Goal: Task Accomplishment & Management: Use online tool/utility

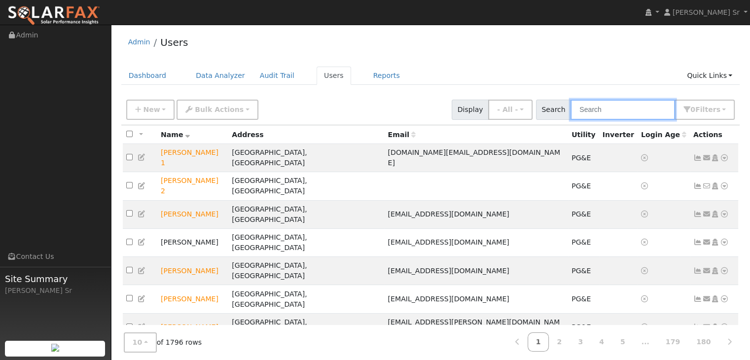
click at [592, 113] on input "text" at bounding box center [623, 110] width 105 height 20
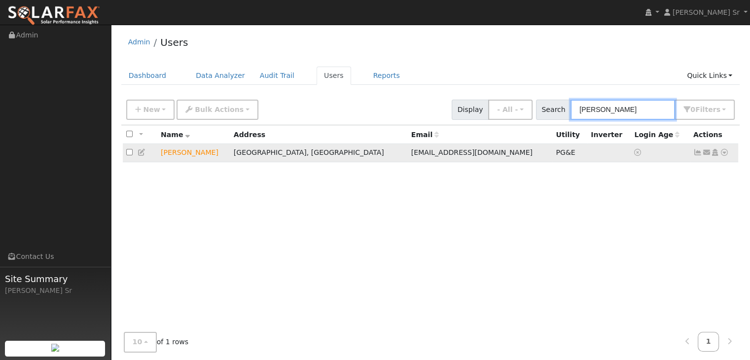
type input "Patrick Scan"
click at [727, 156] on icon at bounding box center [724, 152] width 9 height 7
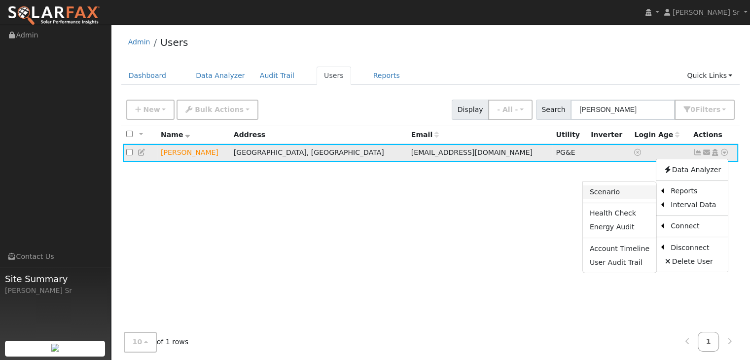
click at [616, 188] on link "Scenario" at bounding box center [619, 192] width 73 height 14
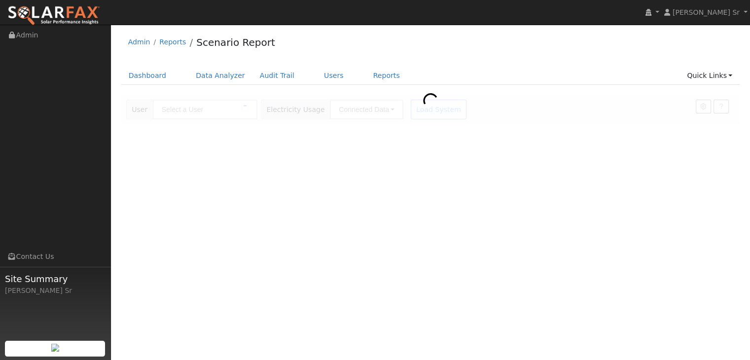
type input "[PERSON_NAME]"
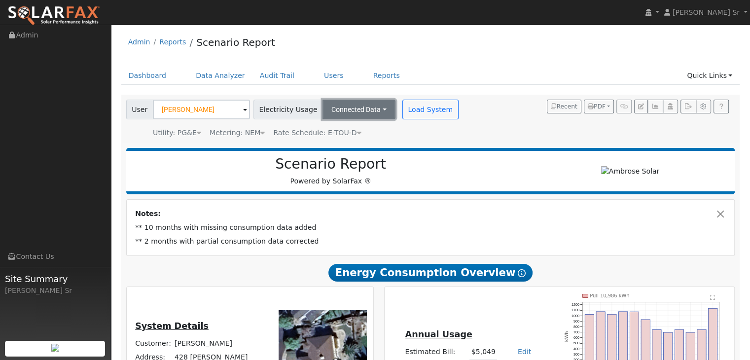
click at [363, 108] on button "Connected Data" at bounding box center [359, 110] width 73 height 20
type input "12419"
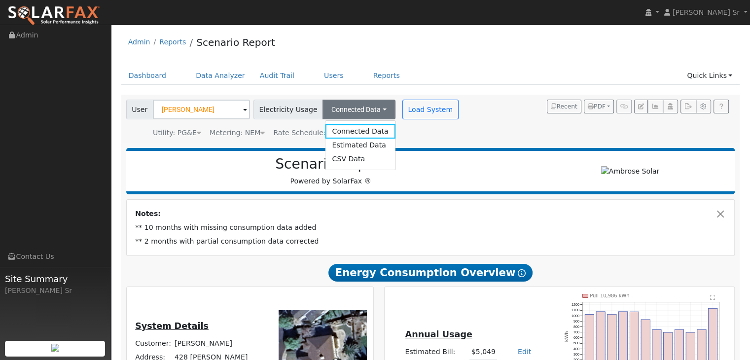
click at [486, 112] on div "User Patrick Scanlan Account Default Account Default Account 428 Lloyd Court, B…" at bounding box center [428, 117] width 609 height 42
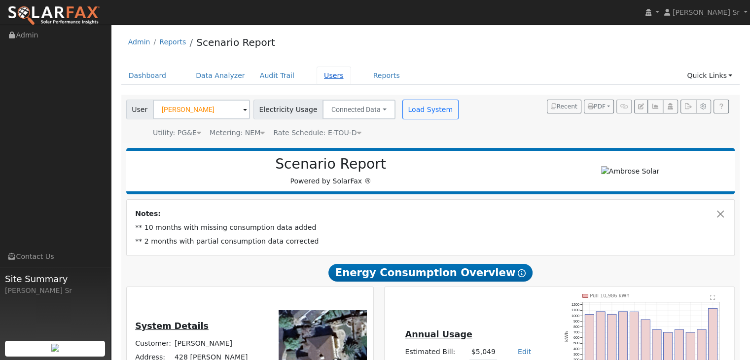
click at [317, 75] on link "Users" at bounding box center [334, 76] width 35 height 18
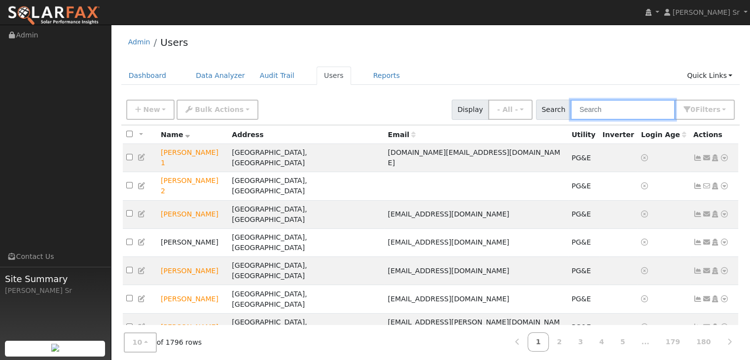
click at [608, 113] on input "text" at bounding box center [623, 110] width 105 height 20
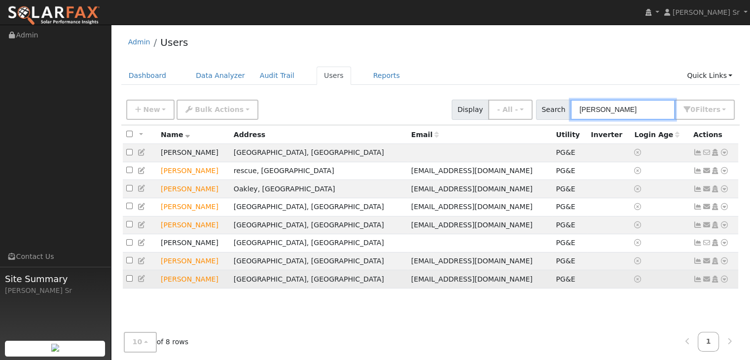
type input "Patrick"
click at [450, 285] on td "scanlonpatrick0@gmail.com" at bounding box center [480, 279] width 145 height 18
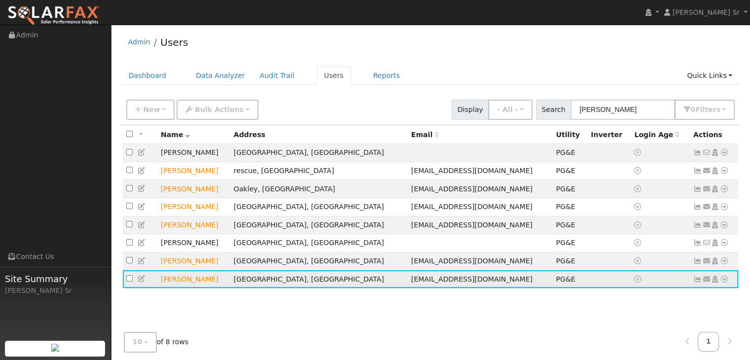
click at [450, 285] on td "scanlonpatrick0@gmail.com" at bounding box center [480, 279] width 145 height 18
click at [724, 283] on icon at bounding box center [724, 279] width 9 height 7
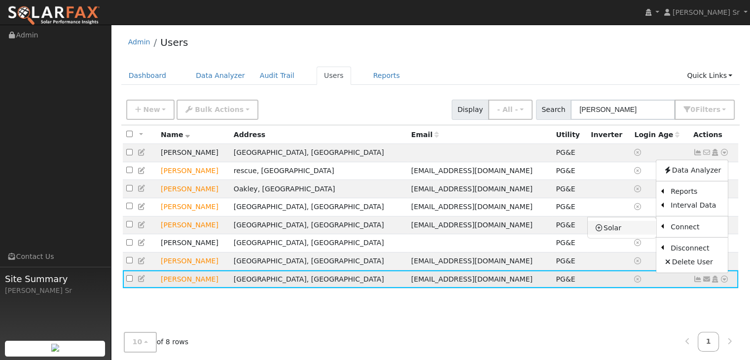
click at [611, 231] on link "Solar" at bounding box center [622, 228] width 69 height 14
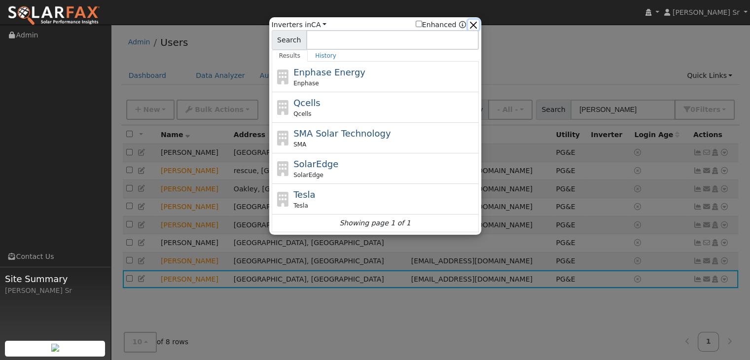
click at [473, 24] on button "button" at bounding box center [473, 25] width 10 height 10
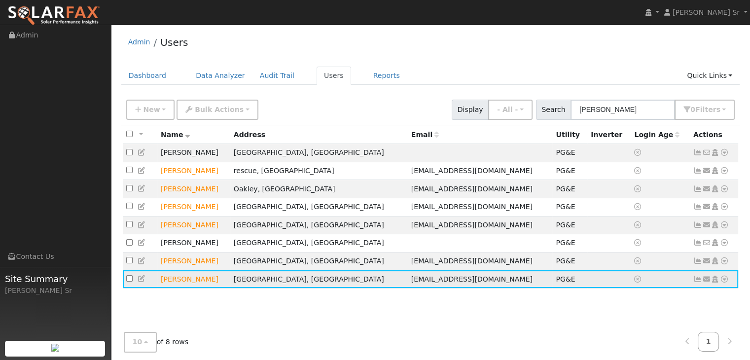
click at [723, 283] on icon at bounding box center [724, 279] width 9 height 7
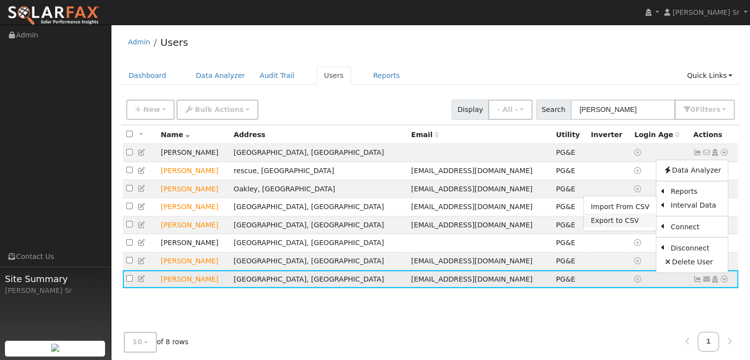
click at [621, 226] on link "Export to CSV" at bounding box center [620, 221] width 72 height 14
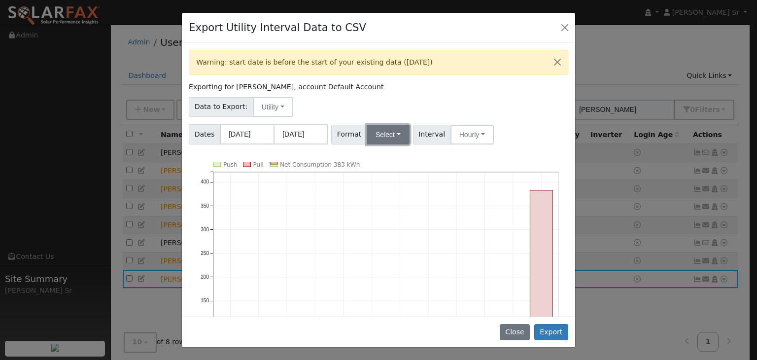
click at [394, 132] on button "Select" at bounding box center [388, 135] width 43 height 20
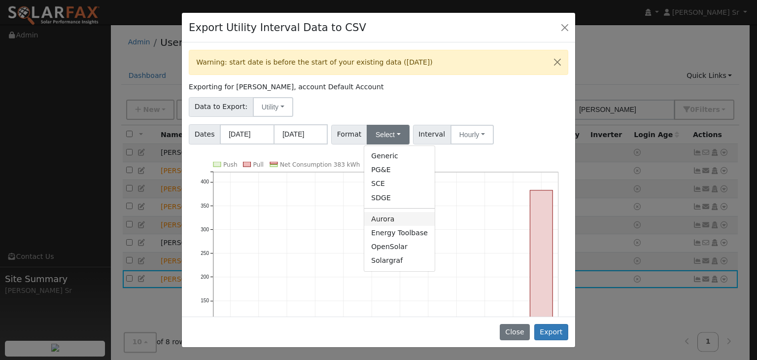
click at [387, 217] on link "Aurora" at bounding box center [399, 219] width 71 height 14
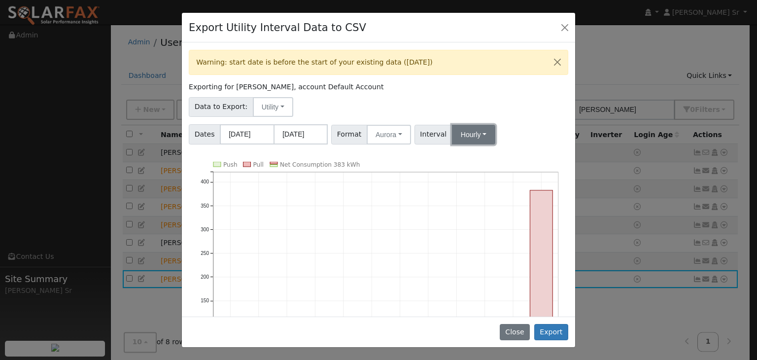
click at [474, 132] on button "Hourly" at bounding box center [473, 135] width 43 height 20
click at [471, 158] on link "15 Minute" at bounding box center [483, 156] width 69 height 14
drag, startPoint x: 570, startPoint y: 162, endPoint x: 499, endPoint y: 109, distance: 88.8
click at [499, 109] on div "Data to Export: Utility Utility Solar" at bounding box center [378, 105] width 383 height 23
click at [562, 25] on button "Close" at bounding box center [565, 27] width 14 height 14
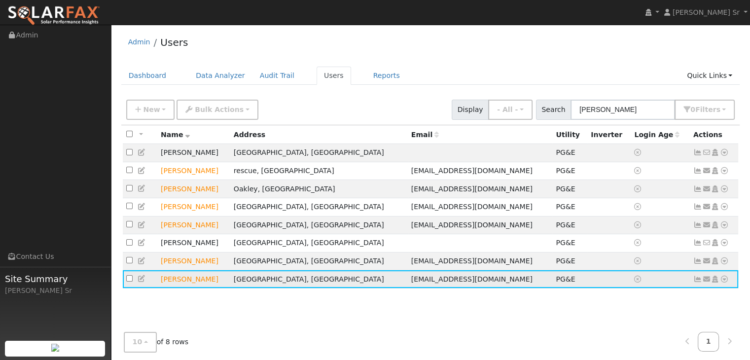
click at [725, 283] on icon at bounding box center [724, 279] width 9 height 7
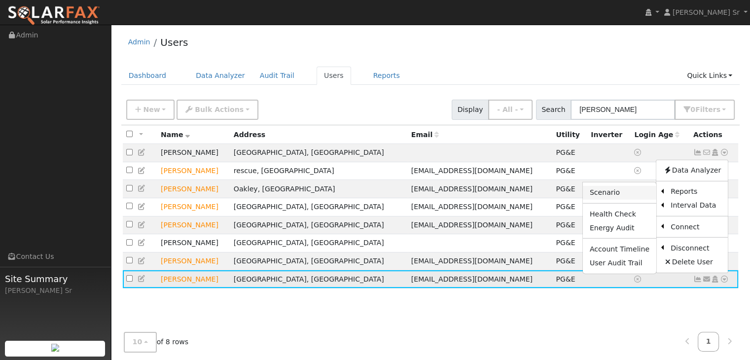
click at [619, 196] on link "Scenario" at bounding box center [619, 193] width 73 height 14
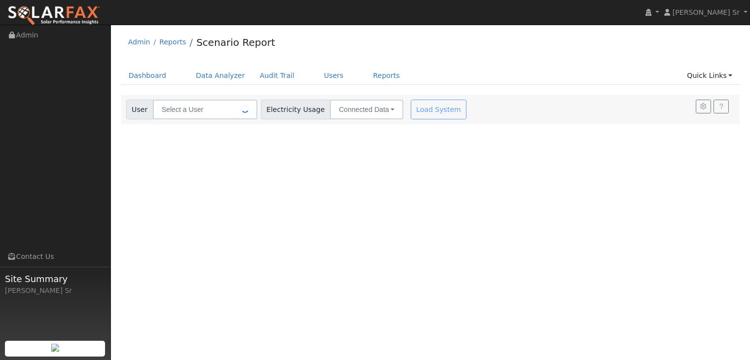
type input "[PERSON_NAME]"
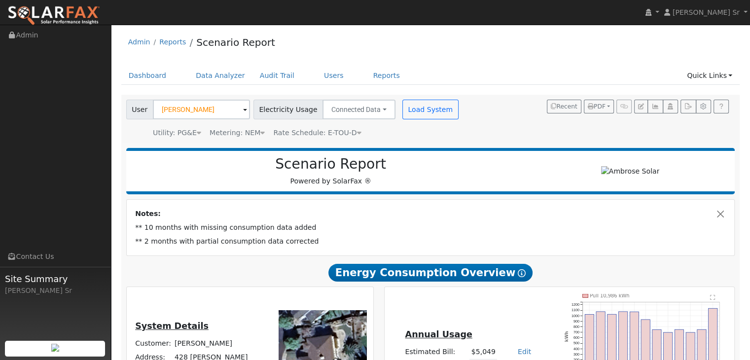
type input "12419"
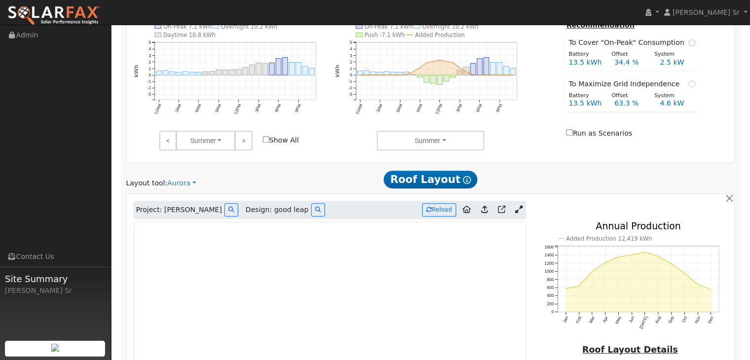
scroll to position [450, 0]
click at [181, 185] on link "Aurora" at bounding box center [181, 184] width 29 height 10
click at [182, 229] on link "Aurora" at bounding box center [199, 228] width 69 height 14
click at [178, 182] on link "Aurora" at bounding box center [181, 184] width 29 height 10
click at [185, 227] on link "Aurora" at bounding box center [199, 228] width 69 height 14
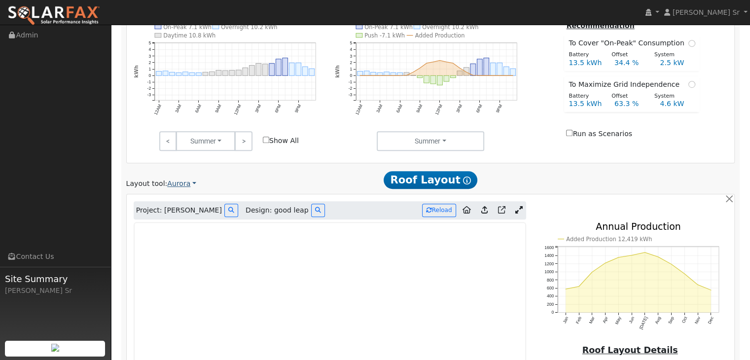
click at [175, 180] on link "Aurora" at bounding box center [181, 184] width 29 height 10
click at [181, 228] on link "Aurora" at bounding box center [199, 228] width 69 height 14
click at [178, 182] on link "Aurora" at bounding box center [181, 184] width 29 height 10
click at [179, 227] on link "Aurora" at bounding box center [199, 228] width 69 height 14
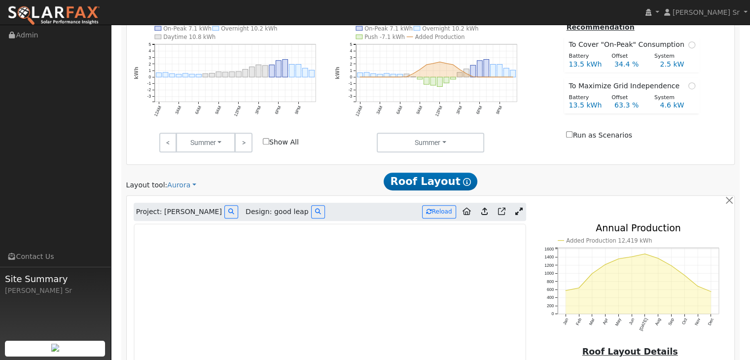
scroll to position [444, 0]
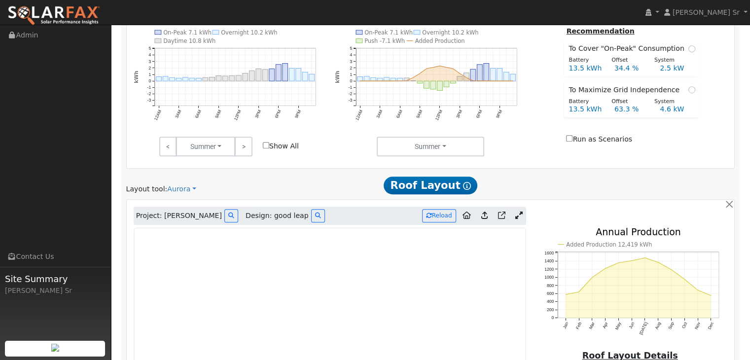
click at [651, 139] on div "Run as Scenarios" at bounding box center [631, 139] width 131 height 10
click at [170, 190] on link "Aurora" at bounding box center [181, 189] width 29 height 10
click at [178, 233] on link "Aurora" at bounding box center [199, 234] width 69 height 14
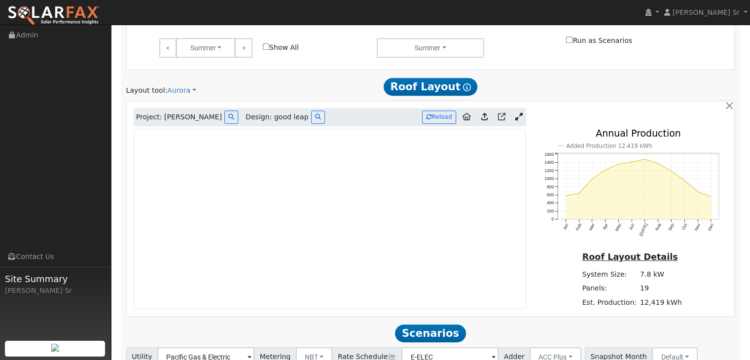
scroll to position [543, 0]
click at [228, 117] on icon at bounding box center [231, 117] width 6 height 6
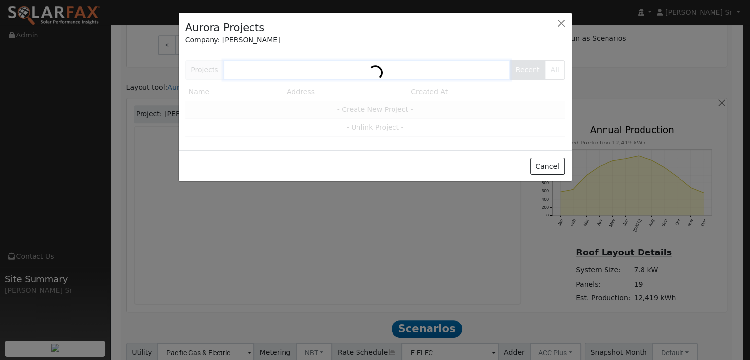
scroll to position [544, 0]
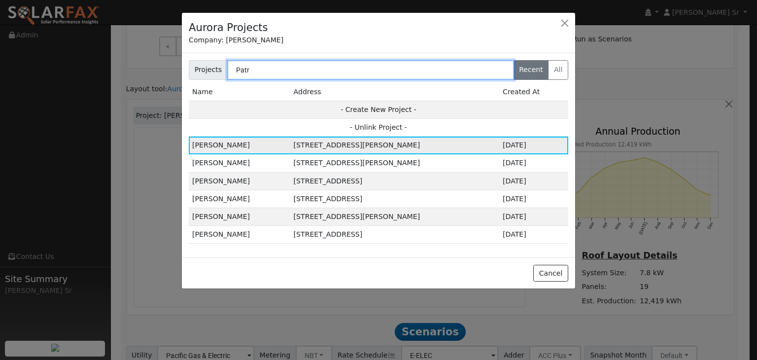
type input "Patr"
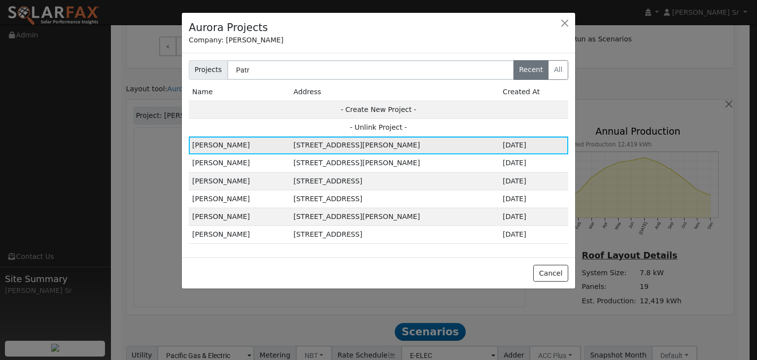
click at [339, 147] on td "[STREET_ADDRESS][PERSON_NAME]" at bounding box center [394, 146] width 209 height 18
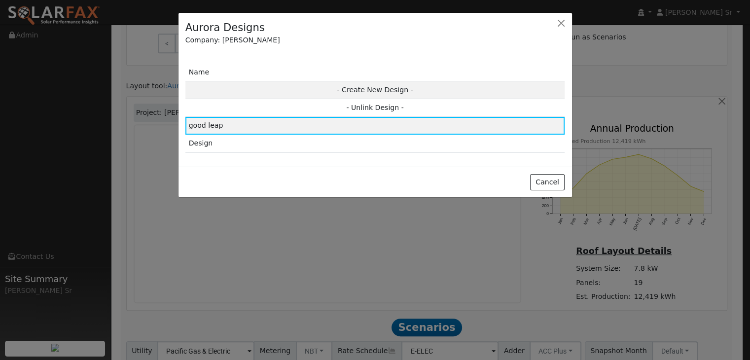
scroll to position [545, 0]
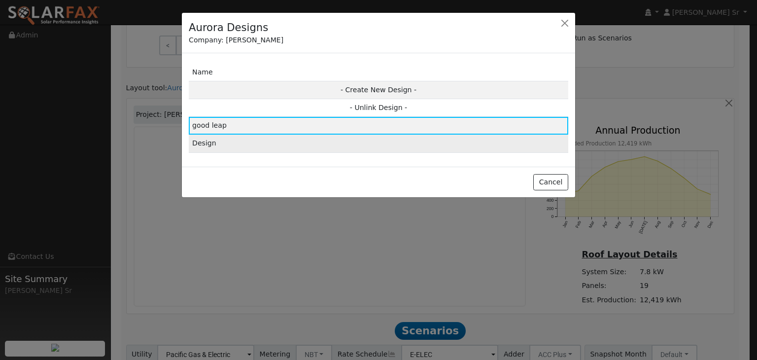
click at [199, 143] on td "Design" at bounding box center [379, 144] width 380 height 18
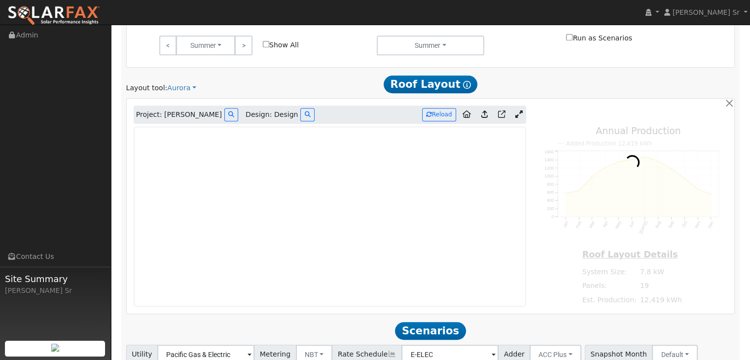
type input "14066"
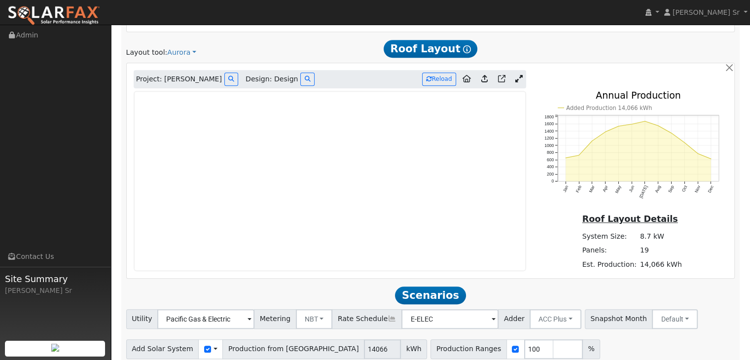
scroll to position [581, 0]
click at [520, 76] on icon at bounding box center [518, 77] width 7 height 7
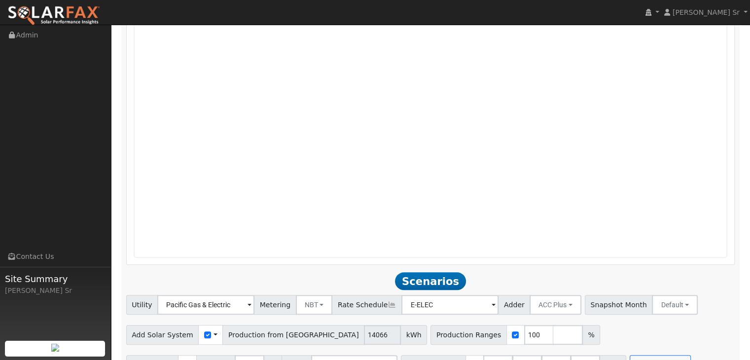
scroll to position [834, 0]
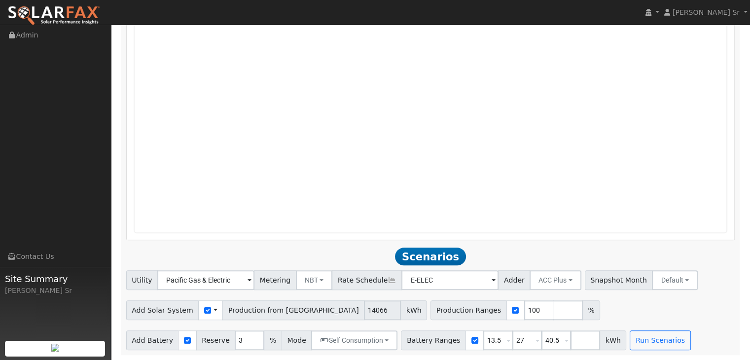
click at [314, 238] on div "Project: [PERSON_NAME] Design: Design Reload Added Production 14,066 kWh Jan Fe…" at bounding box center [431, 25] width 608 height 429
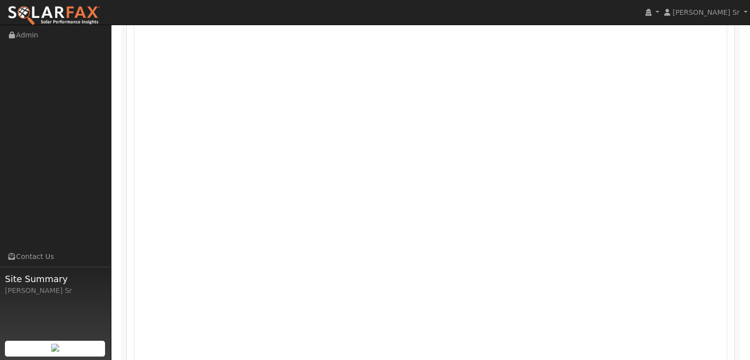
scroll to position [671, 0]
